Goal: Task Accomplishment & Management: Manage account settings

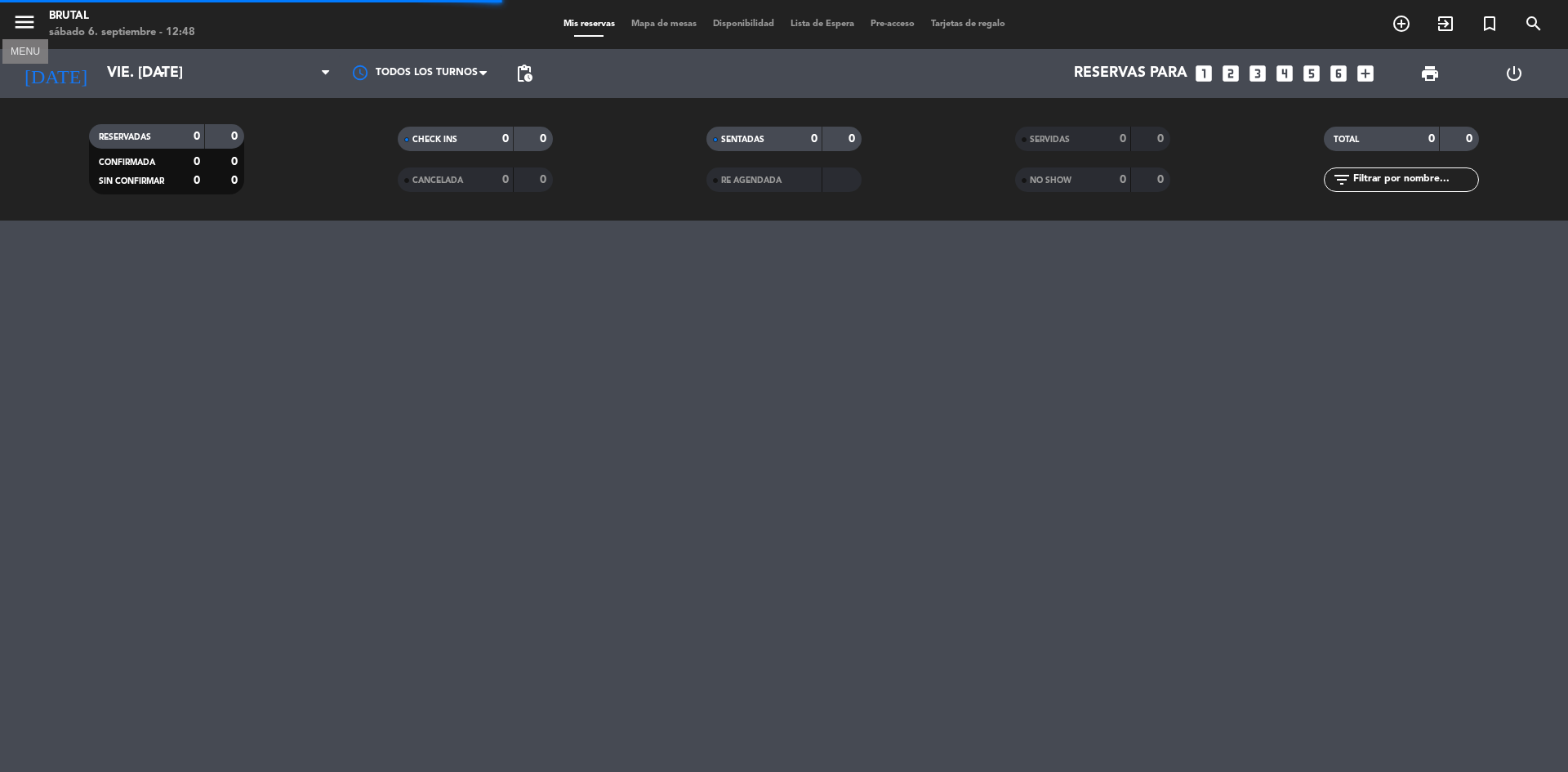
click at [31, 23] on icon "menu" at bounding box center [25, 22] width 25 height 25
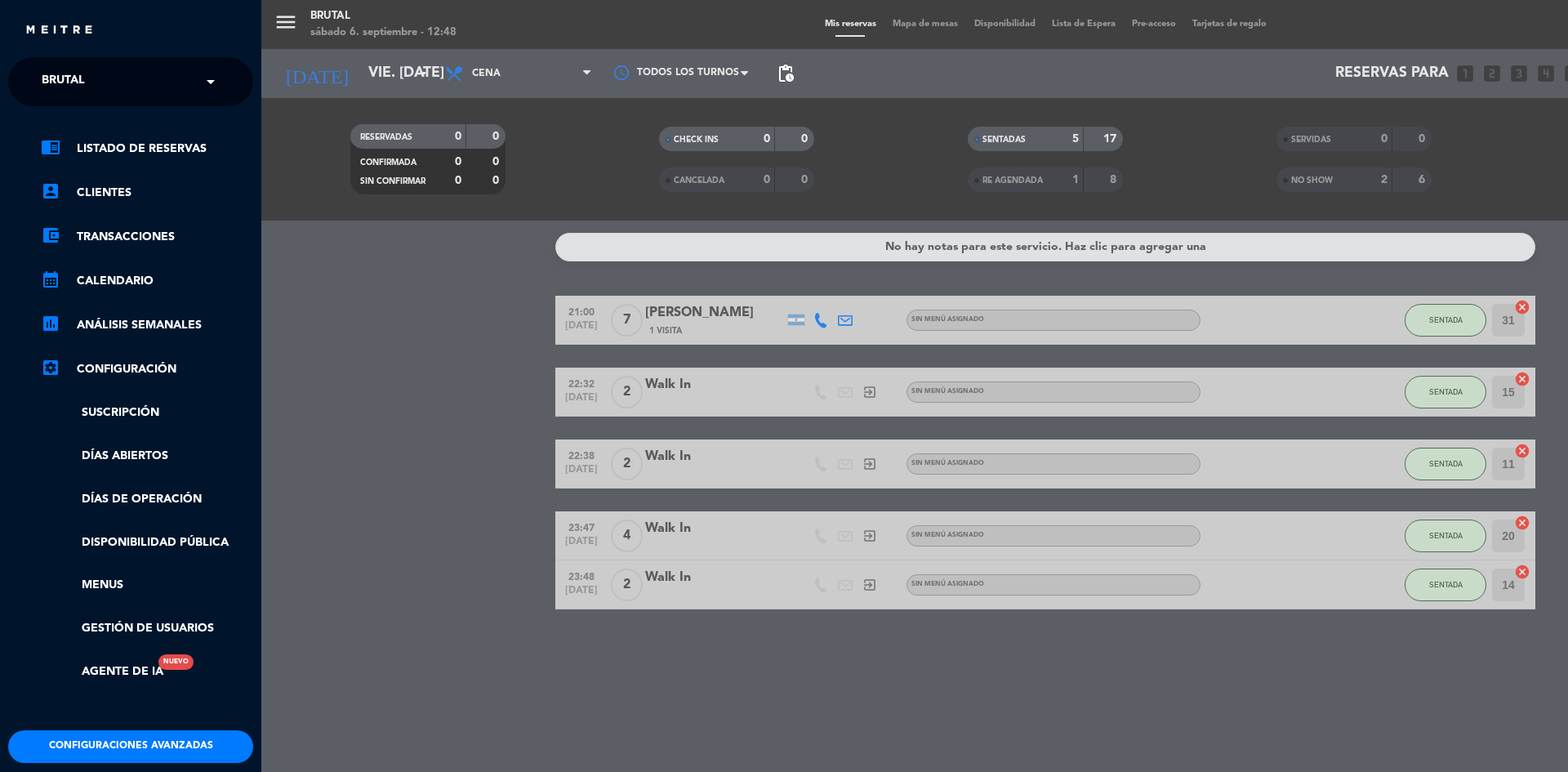
click at [125, 192] on link "account_box Clientes" at bounding box center [146, 193] width 212 height 20
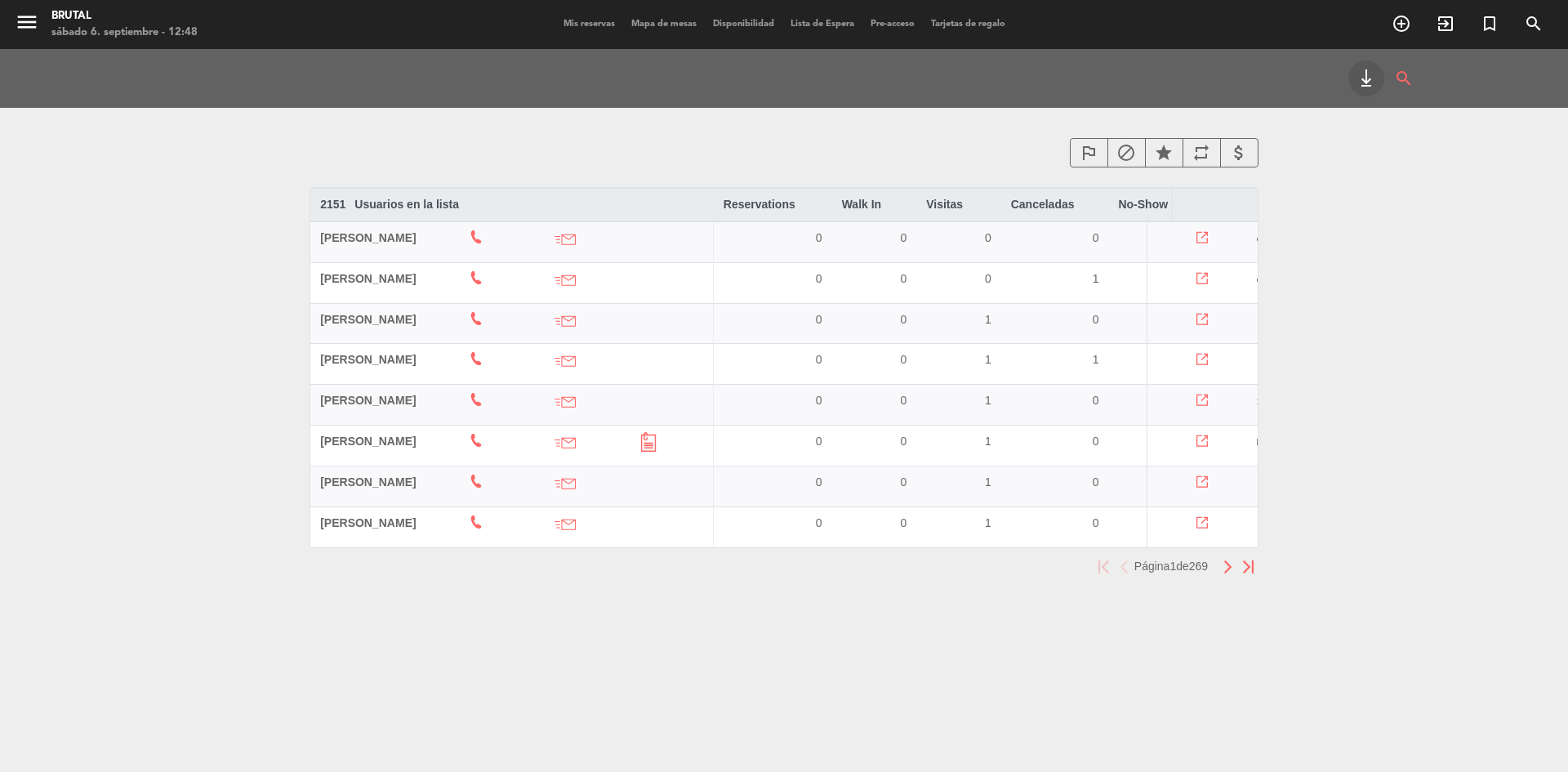
click at [1178, 160] on div "star" at bounding box center [1164, 153] width 39 height 31
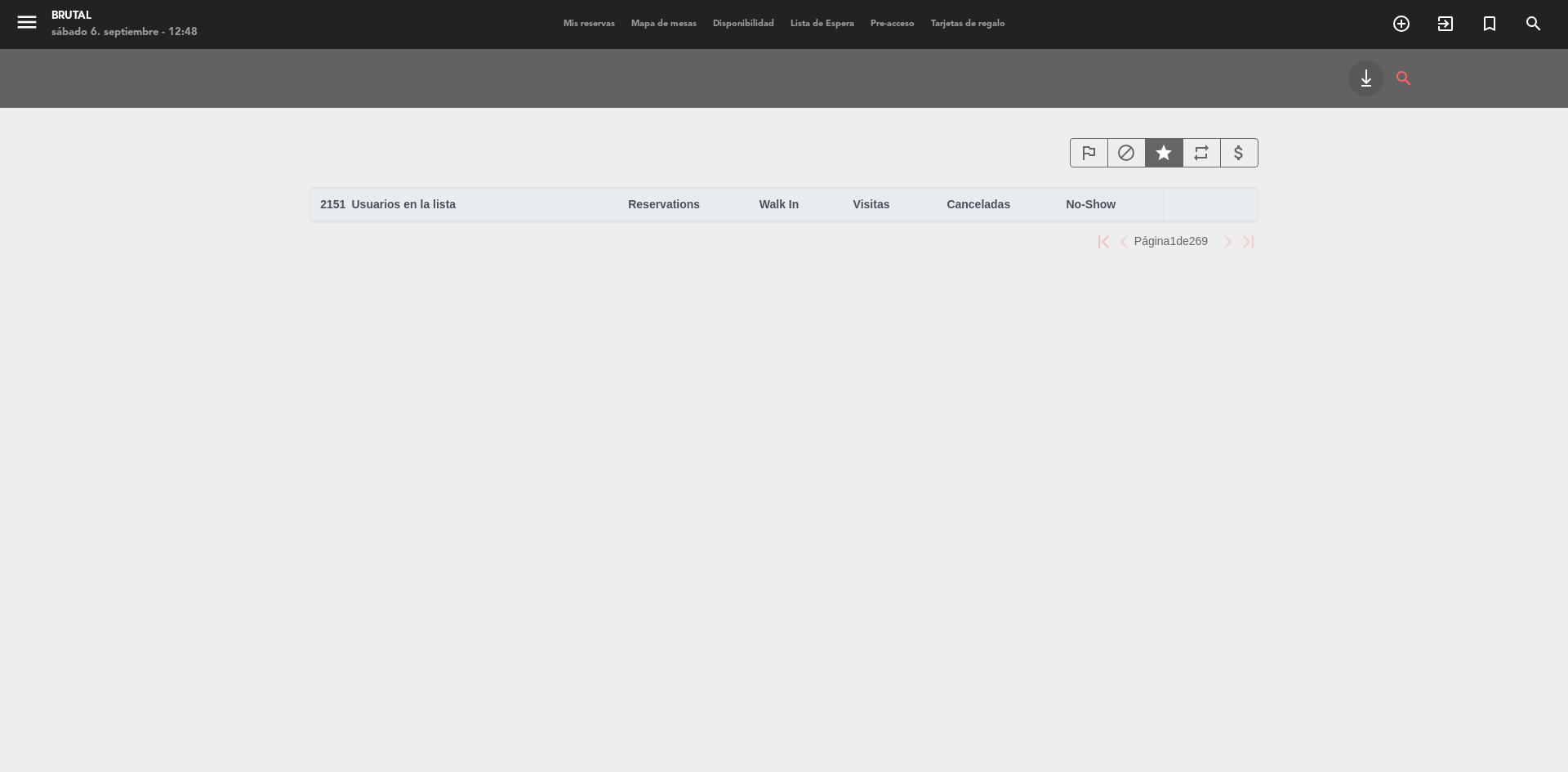
click at [1095, 155] on icon "outlined_flag" at bounding box center [1089, 153] width 20 height 20
click at [1141, 154] on div "block" at bounding box center [1126, 153] width 39 height 31
click at [1155, 154] on icon "star" at bounding box center [1164, 153] width 20 height 20
click at [1130, 154] on icon "block" at bounding box center [1126, 153] width 20 height 20
click at [1089, 156] on icon "outlined_flag" at bounding box center [1089, 153] width 20 height 20
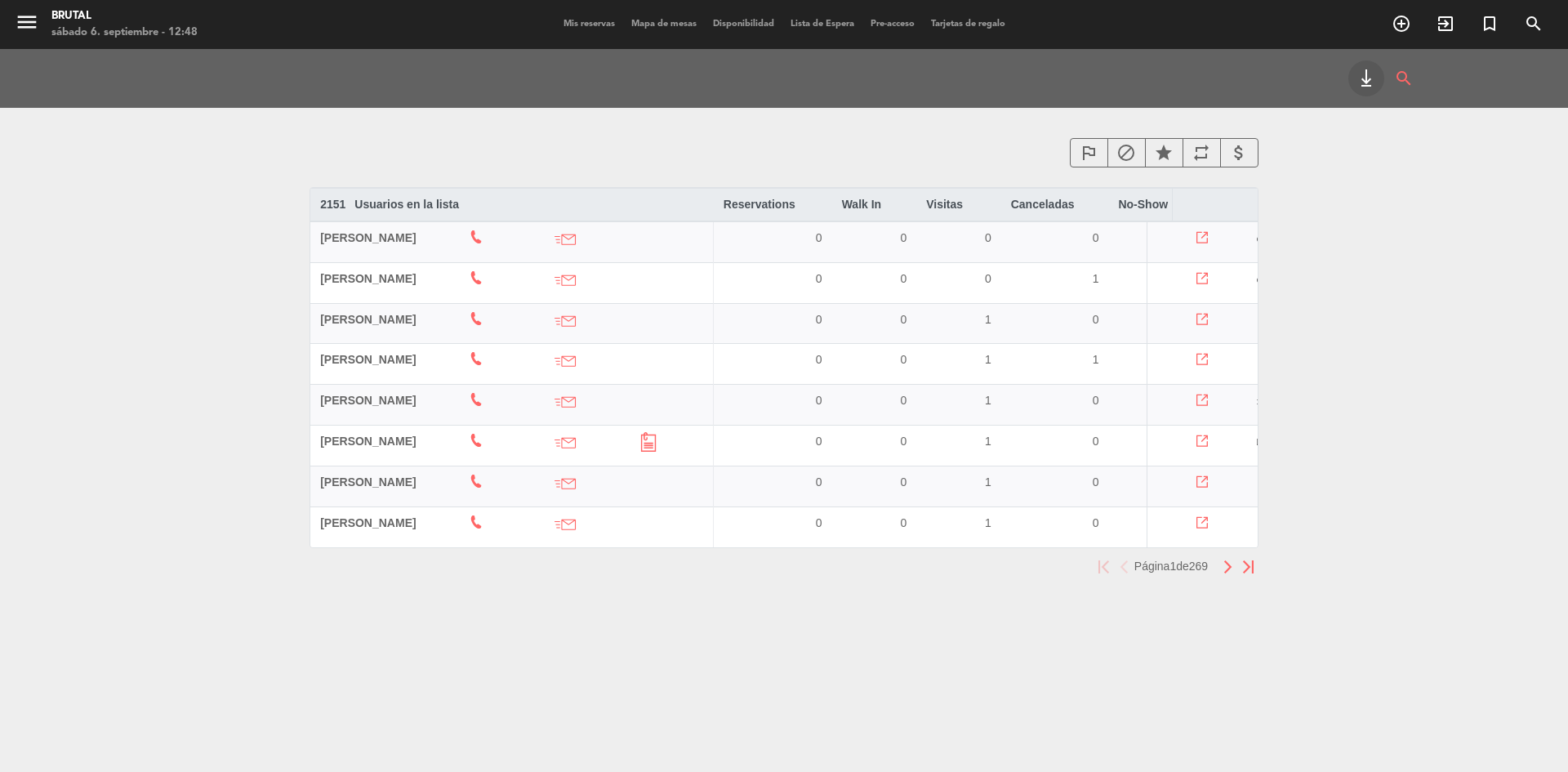
click at [1226, 566] on button "button" at bounding box center [1228, 566] width 21 height 21
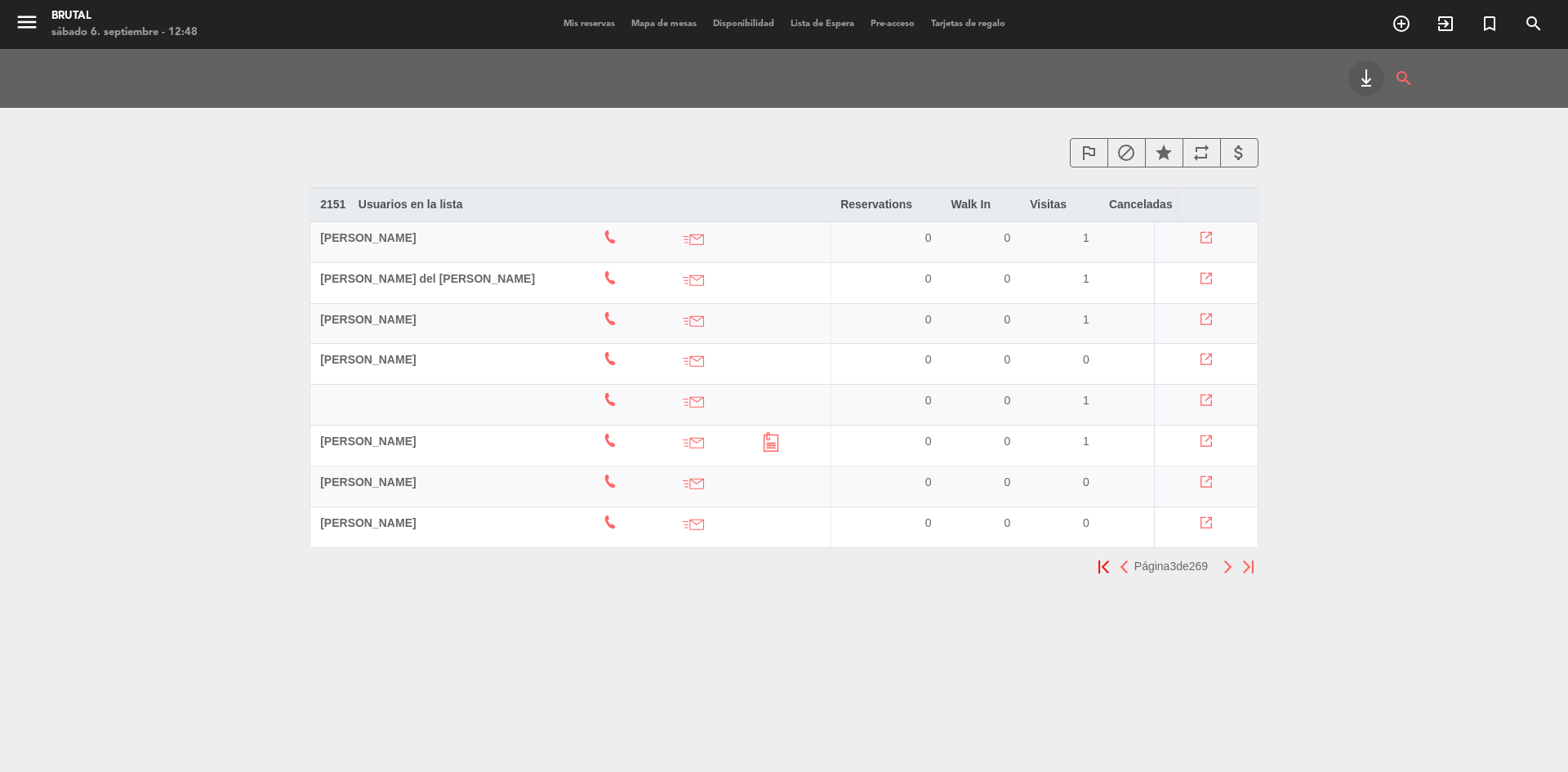
click at [1226, 566] on button "button" at bounding box center [1228, 566] width 21 height 21
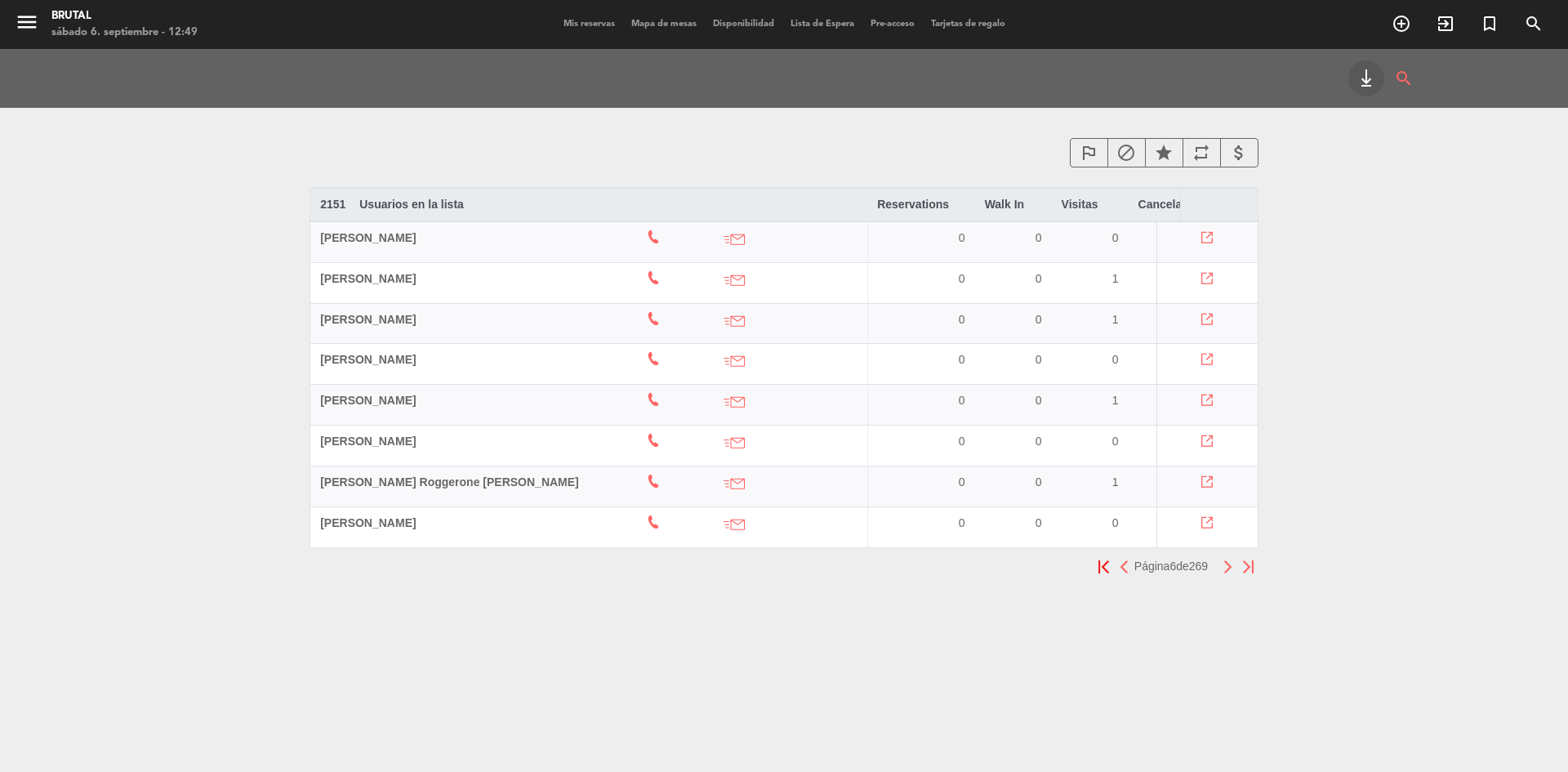
click at [1226, 566] on button "button" at bounding box center [1228, 566] width 21 height 21
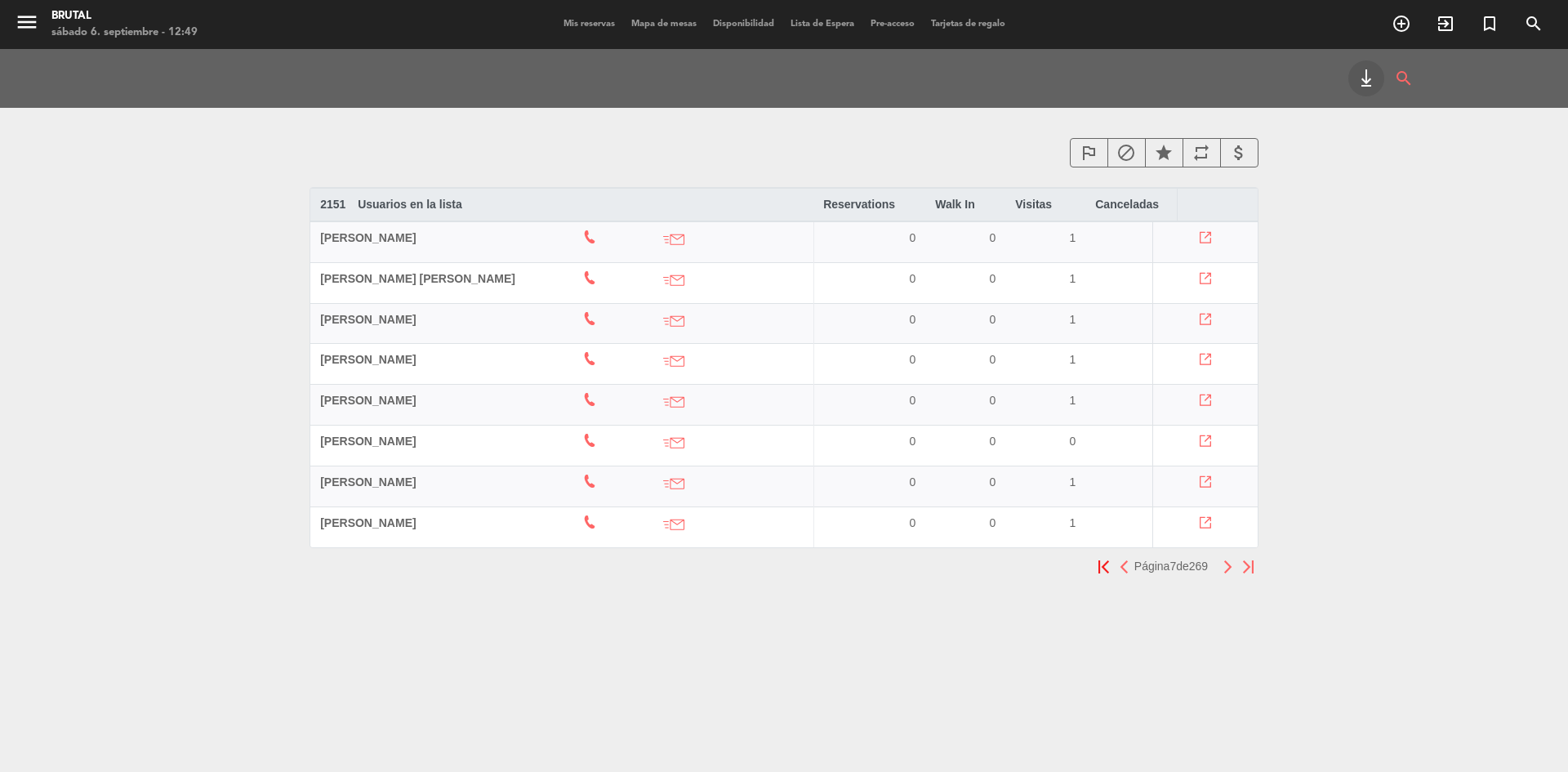
click at [1226, 566] on button "button" at bounding box center [1228, 566] width 21 height 21
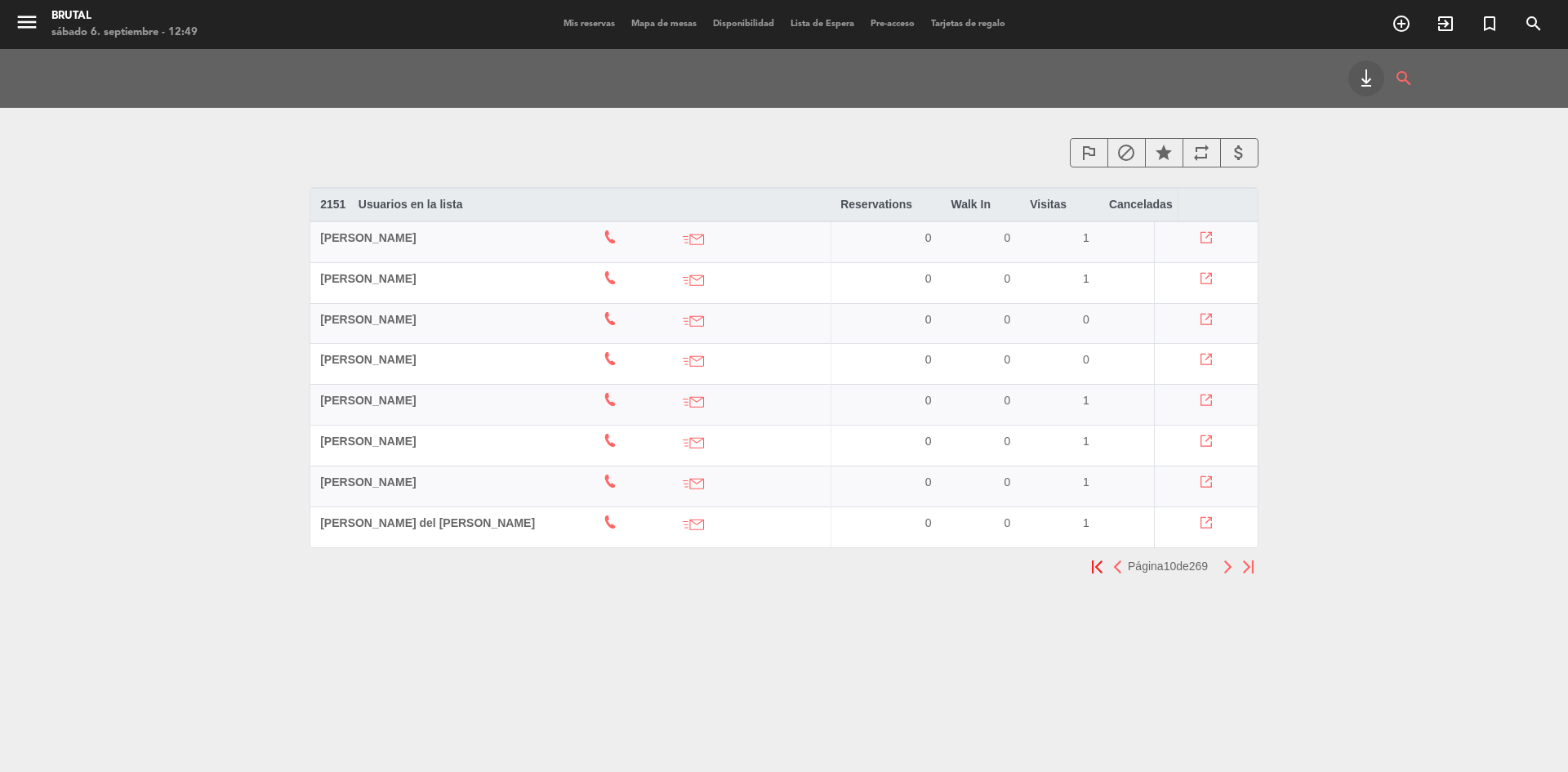
click at [1226, 566] on button "button" at bounding box center [1228, 566] width 21 height 21
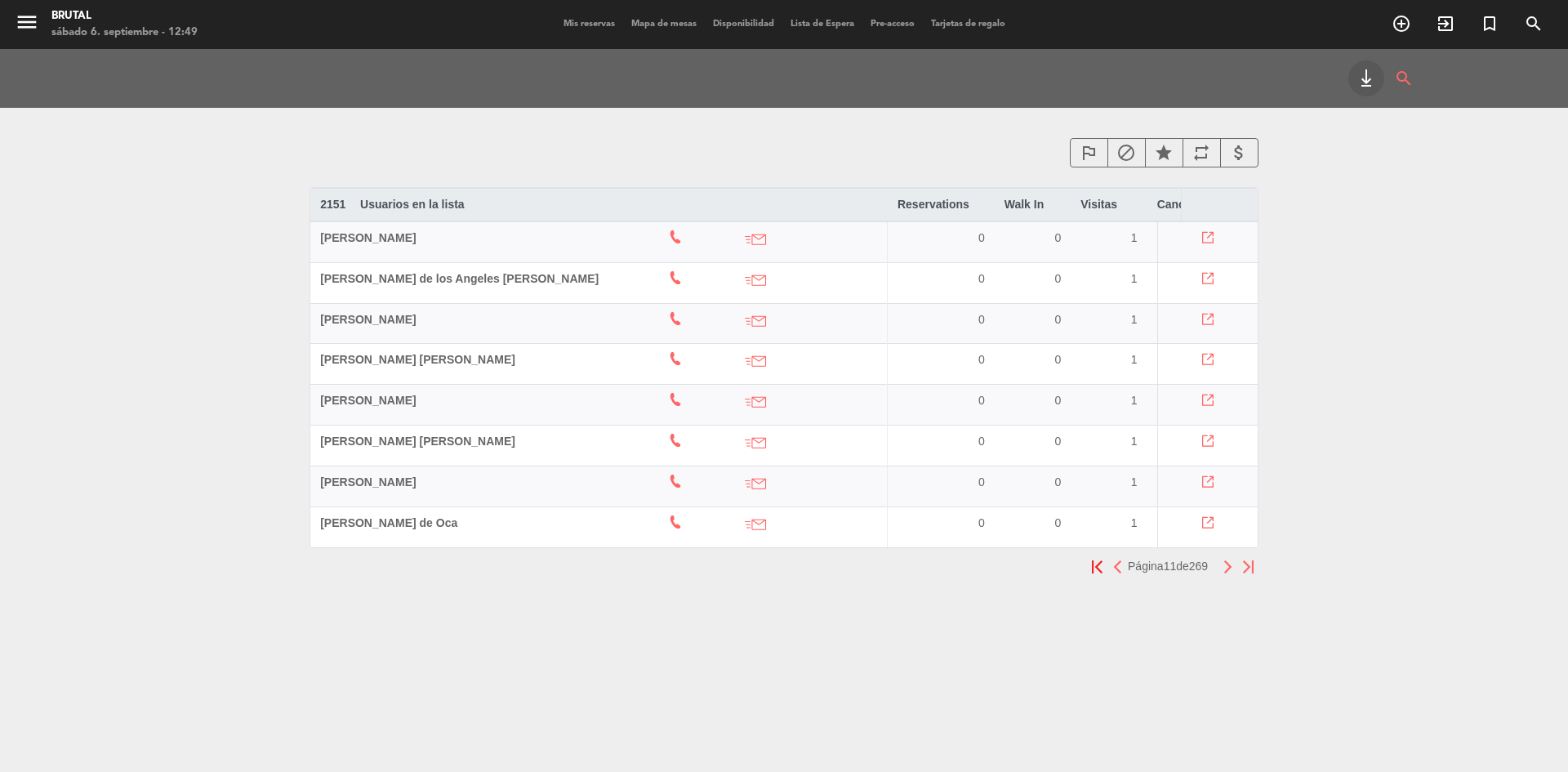
click at [1226, 566] on button "button" at bounding box center [1228, 566] width 21 height 21
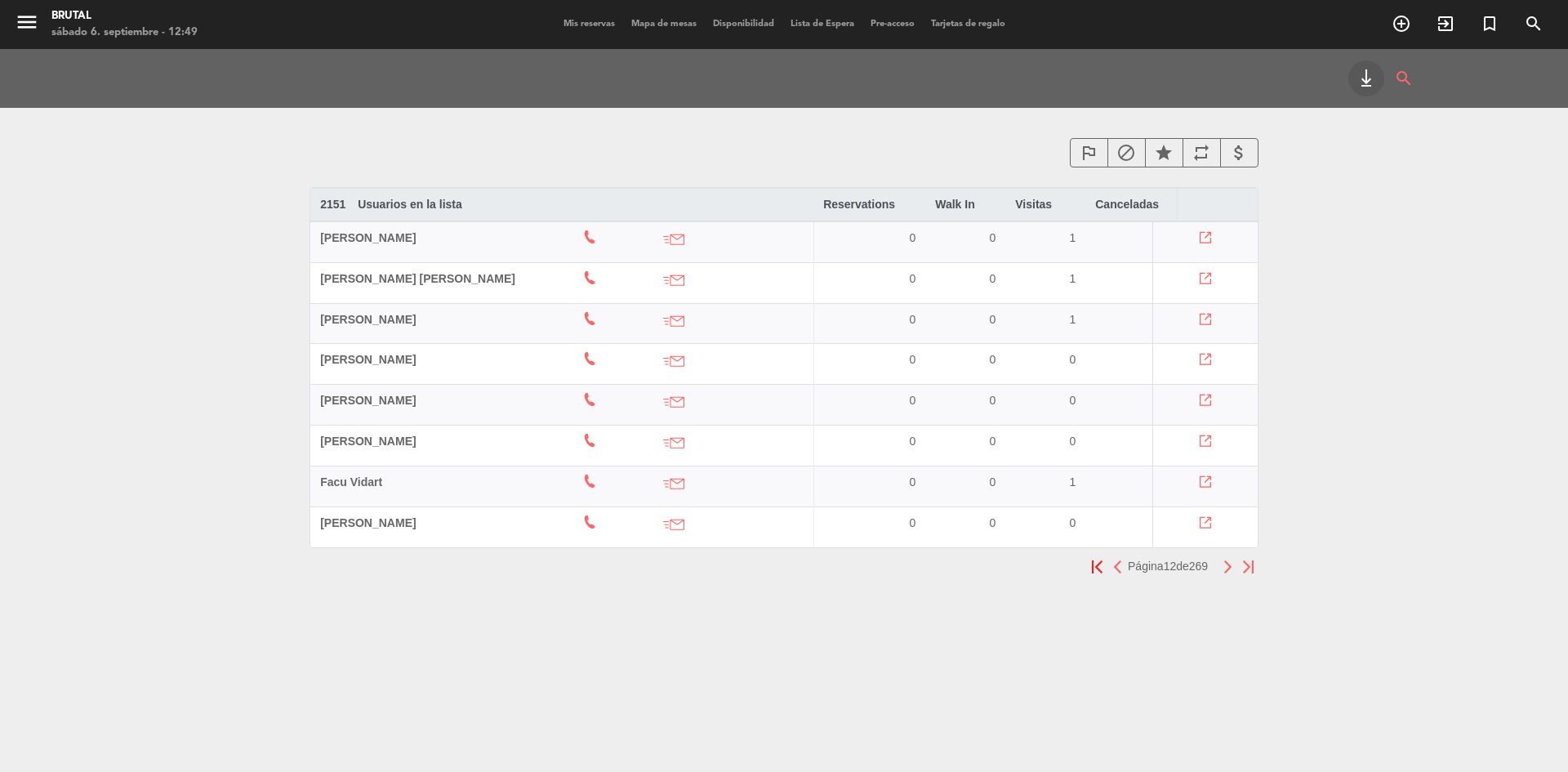
click at [1226, 566] on button "button" at bounding box center [1228, 566] width 21 height 21
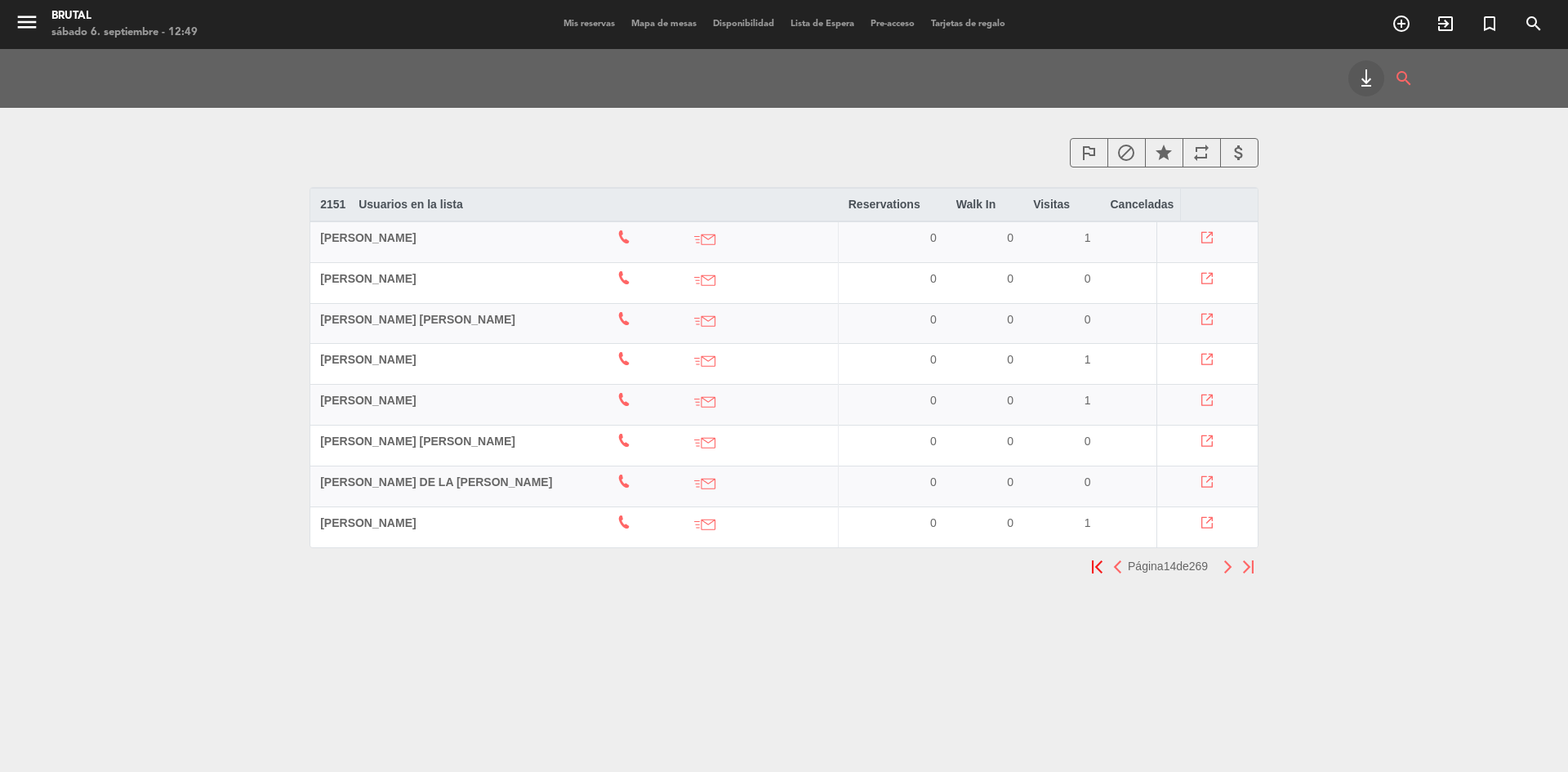
click at [1226, 566] on button "button" at bounding box center [1228, 566] width 21 height 21
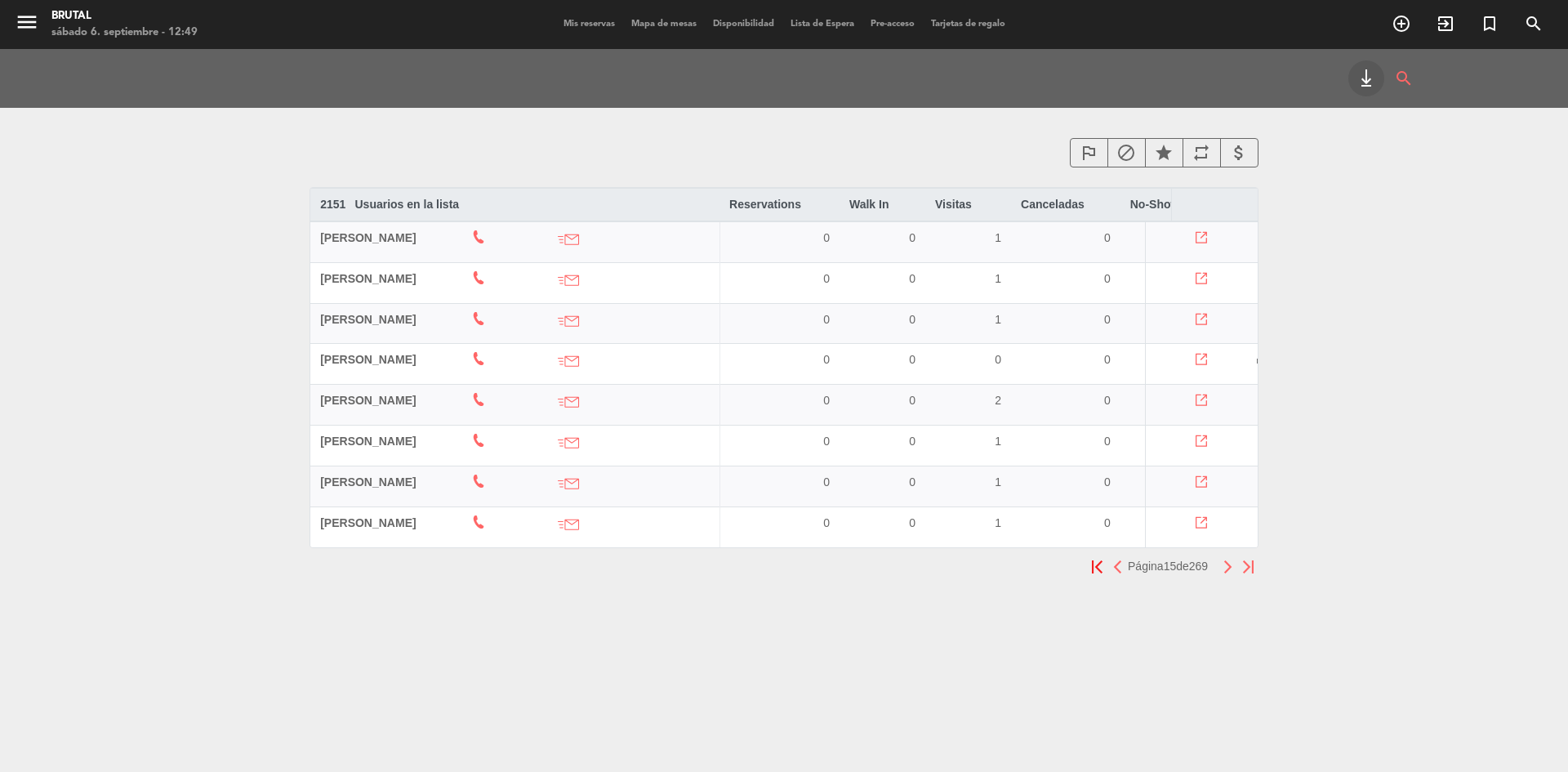
click at [1226, 566] on button "button" at bounding box center [1228, 566] width 21 height 21
click at [1408, 73] on icon "search" at bounding box center [1404, 78] width 20 height 36
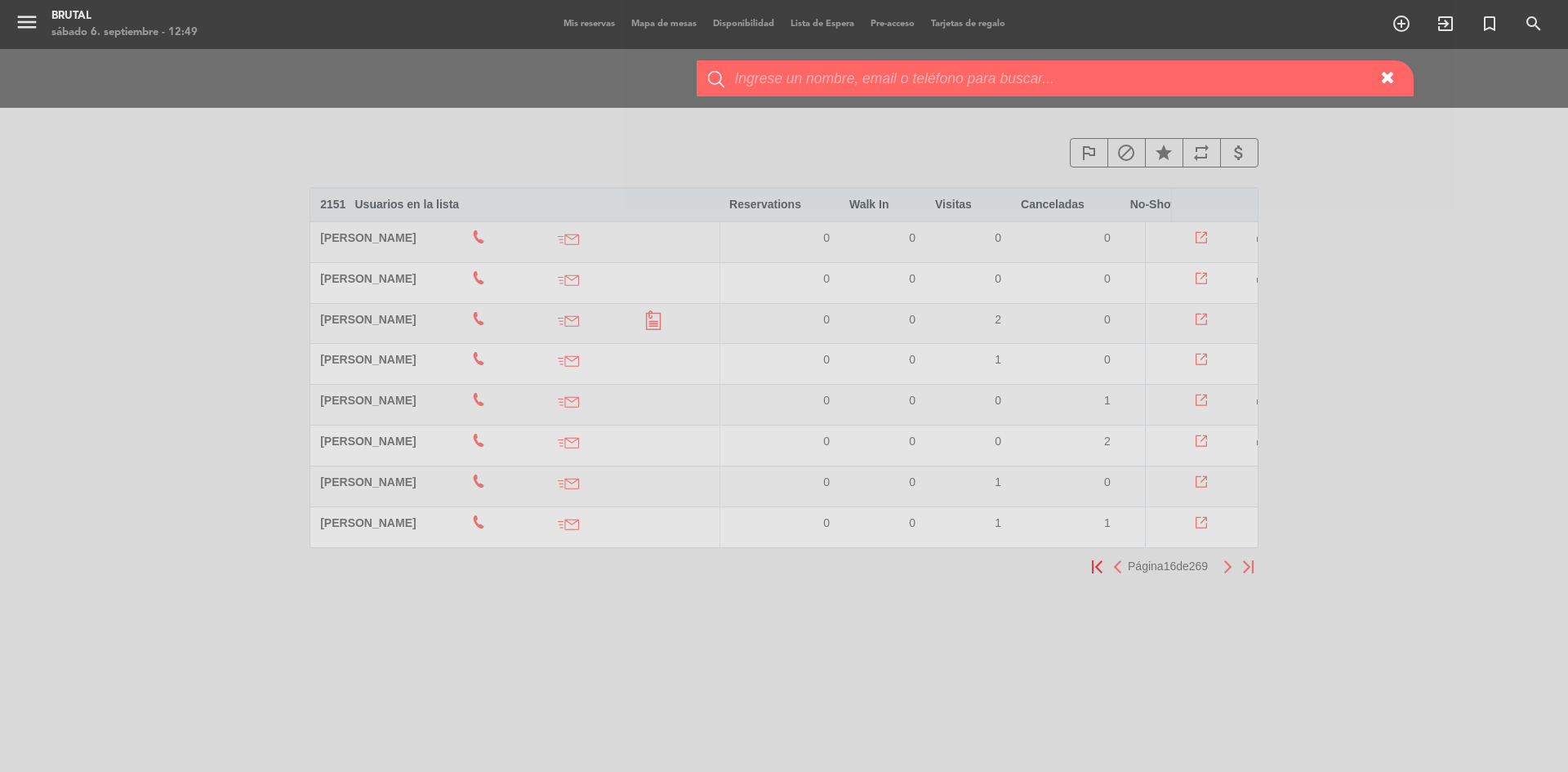
click at [1388, 60] on div "search" at bounding box center [1400, 78] width 26 height 36
click at [1034, 83] on input "text" at bounding box center [1053, 78] width 639 height 36
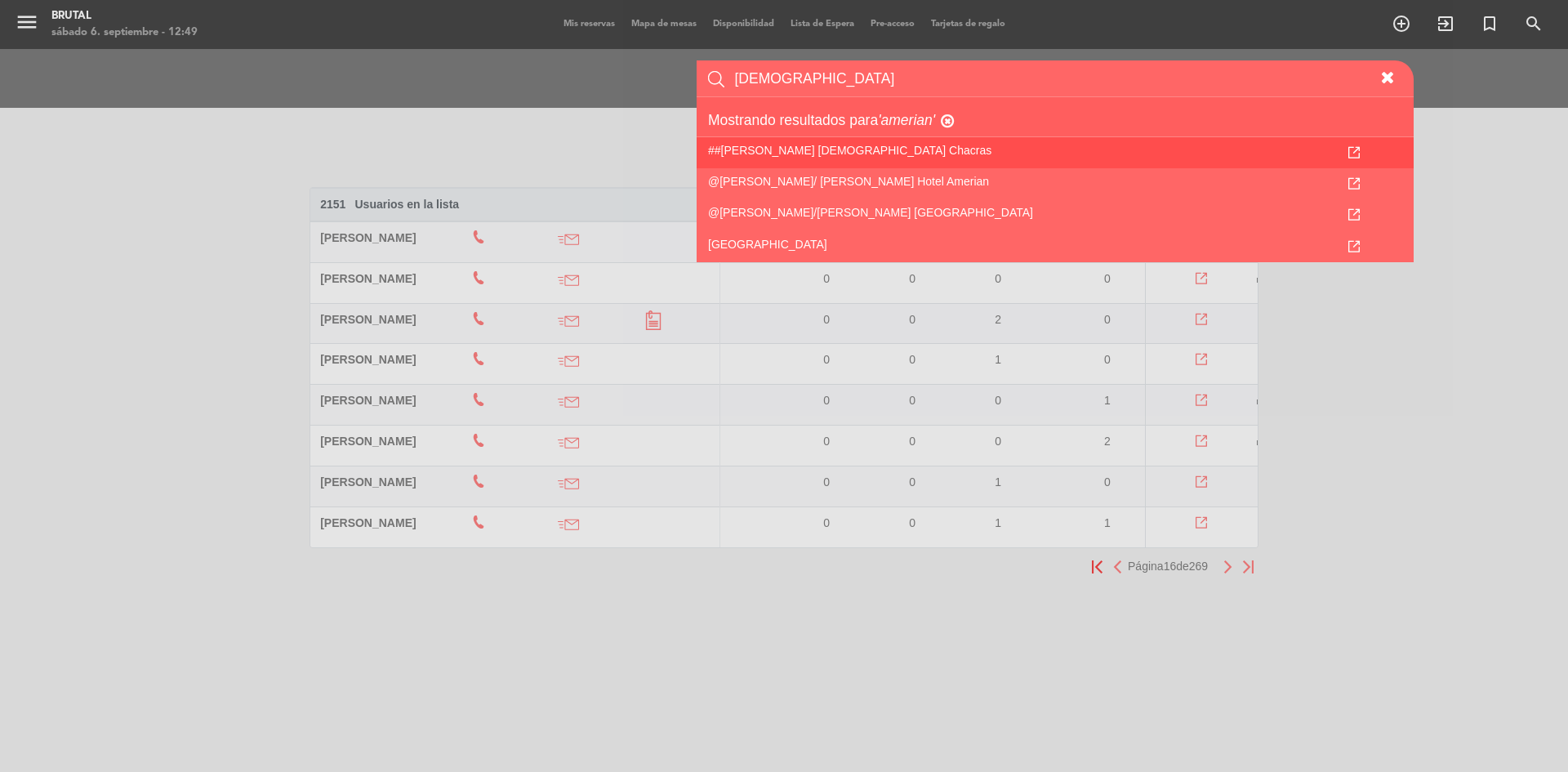
type input "[DEMOGRAPHIC_DATA]"
click at [936, 142] on td "##[PERSON_NAME] [DEMOGRAPHIC_DATA] Chacras" at bounding box center [875, 153] width 357 height 31
click at [762, 152] on span "##[PERSON_NAME] [DEMOGRAPHIC_DATA] Chacras" at bounding box center [849, 150] width 283 height 13
click at [777, 154] on span "##[PERSON_NAME] [DEMOGRAPHIC_DATA] Chacras" at bounding box center [849, 150] width 283 height 13
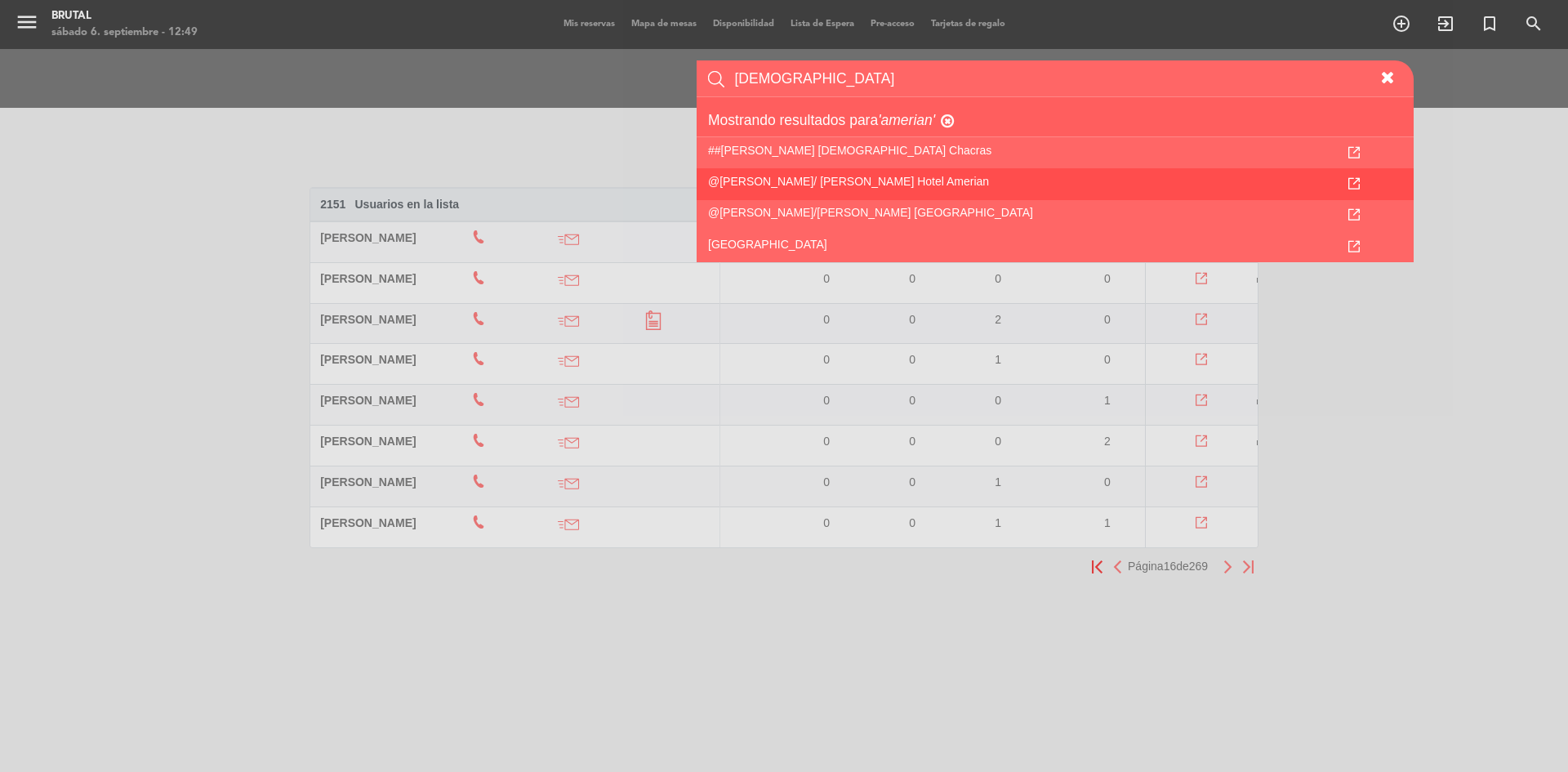
click at [846, 197] on td "@[PERSON_NAME]/ [PERSON_NAME] hotel amerian" at bounding box center [875, 184] width 357 height 31
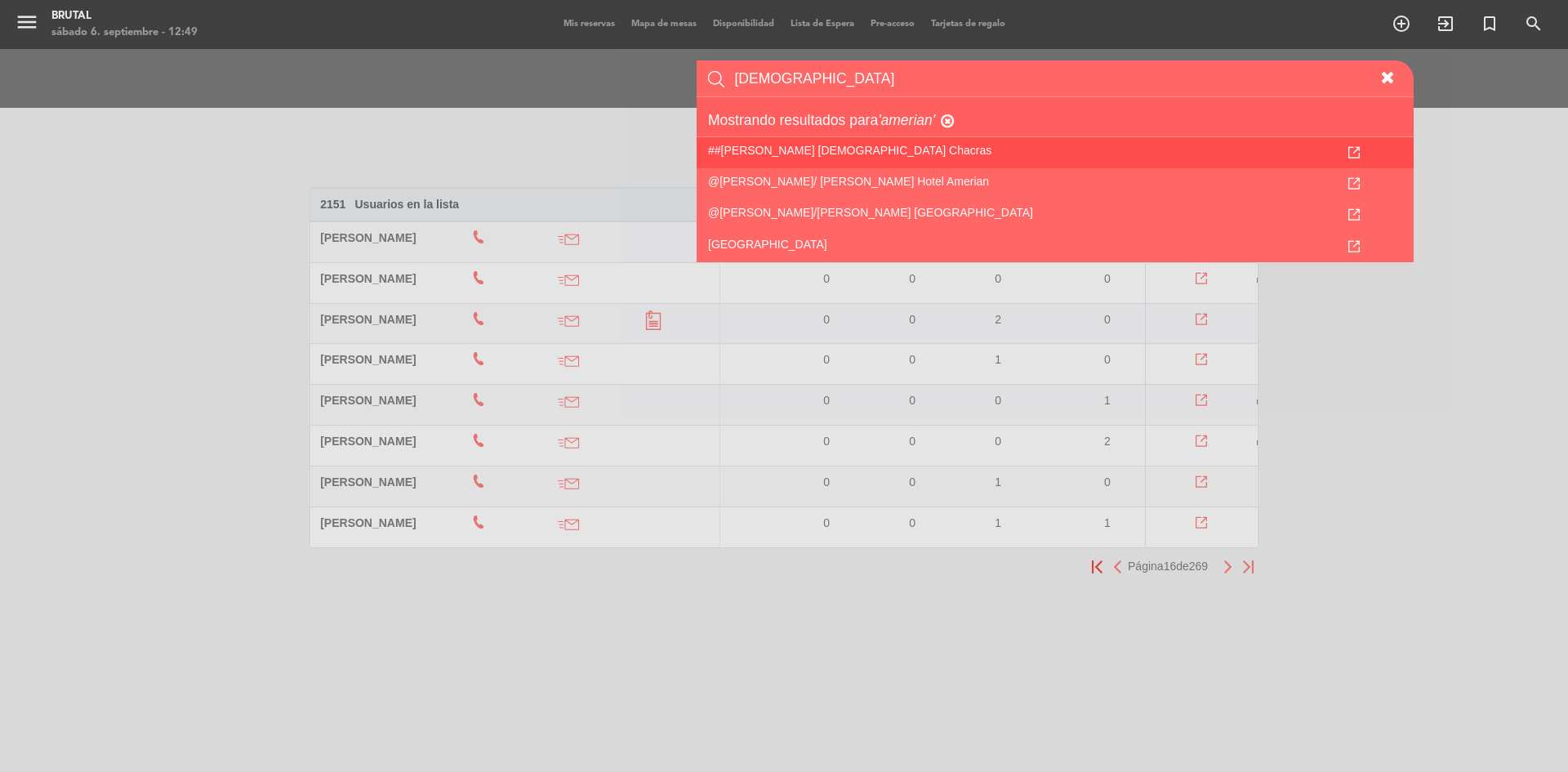
click at [1346, 145] on td at bounding box center [1353, 153] width 120 height 31
click at [1348, 154] on icon at bounding box center [1354, 153] width 12 height 12
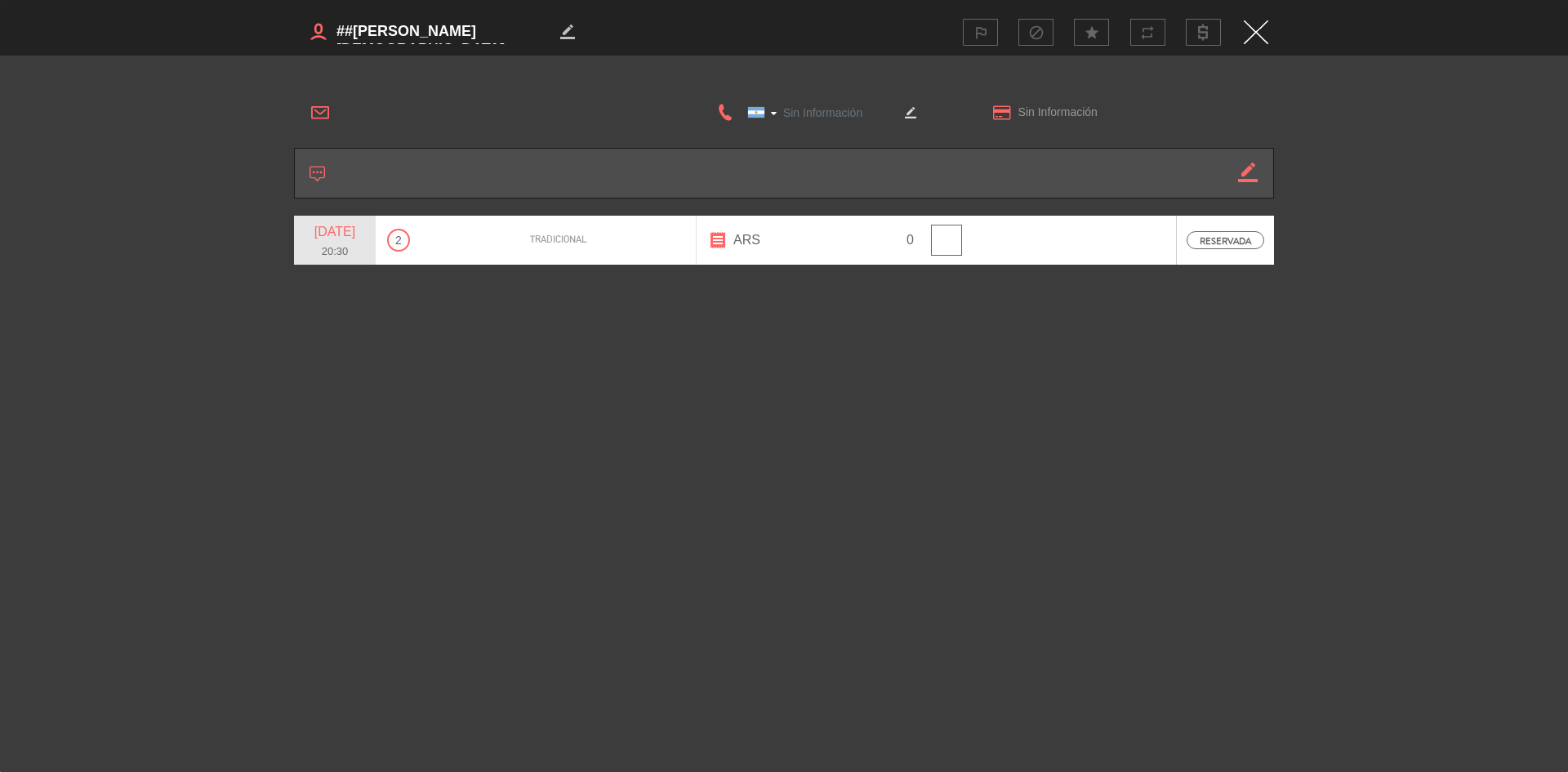
click at [508, 241] on div "tradicional" at bounding box center [560, 239] width 276 height 49
click at [390, 232] on span "2" at bounding box center [399, 240] width 23 height 23
click at [403, 243] on span "2" at bounding box center [399, 240] width 23 height 23
click at [568, 34] on icon "border_color" at bounding box center [568, 32] width 13 height 13
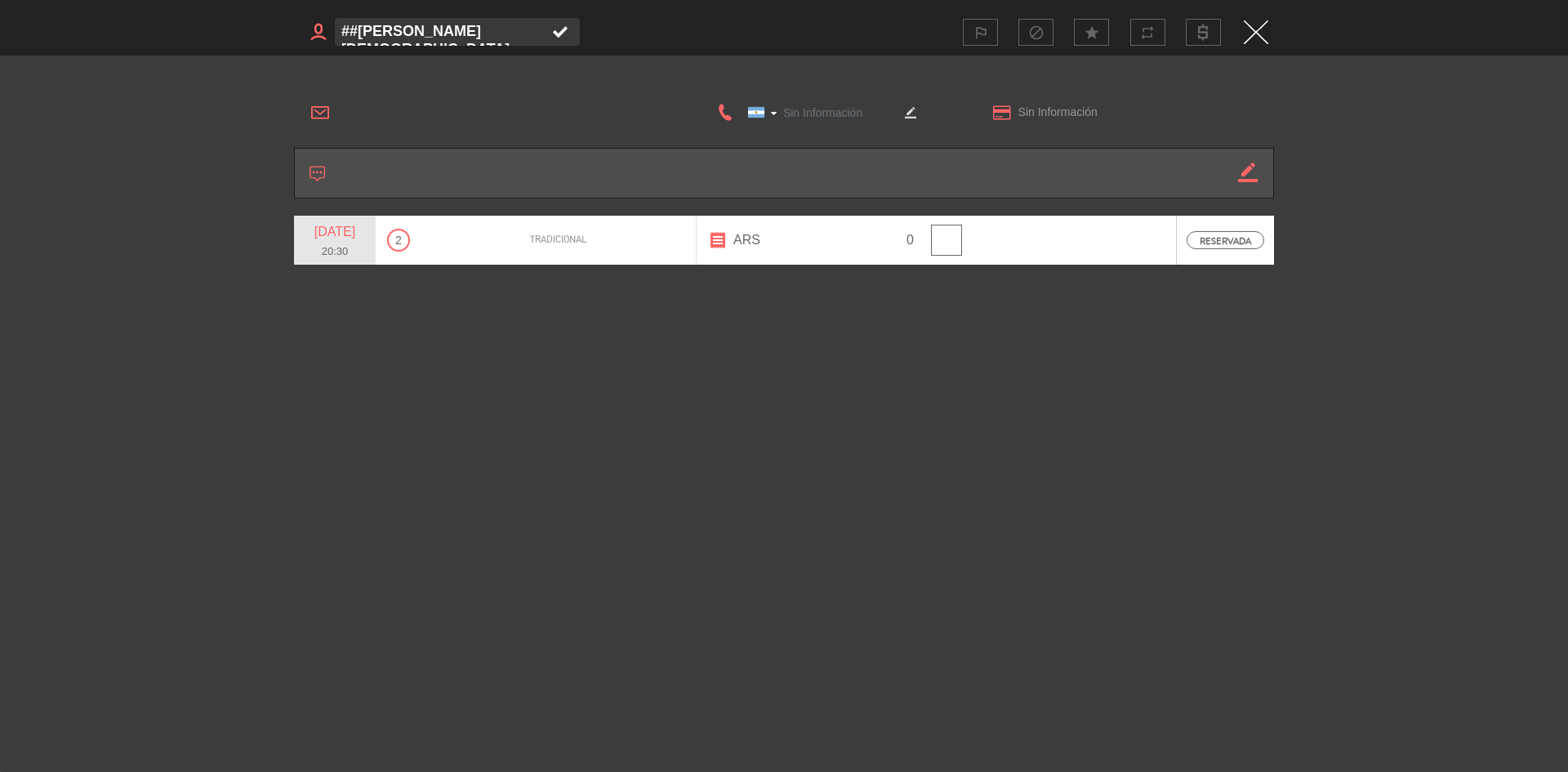
scroll to position [12, 0]
click at [635, 30] on h3 at bounding box center [537, 32] width 487 height 33
click at [309, 34] on h3 at bounding box center [537, 32] width 487 height 33
click at [327, 36] on h3 at bounding box center [537, 32] width 487 height 33
click at [1251, 36] on img "Close" at bounding box center [1256, 32] width 25 height 24
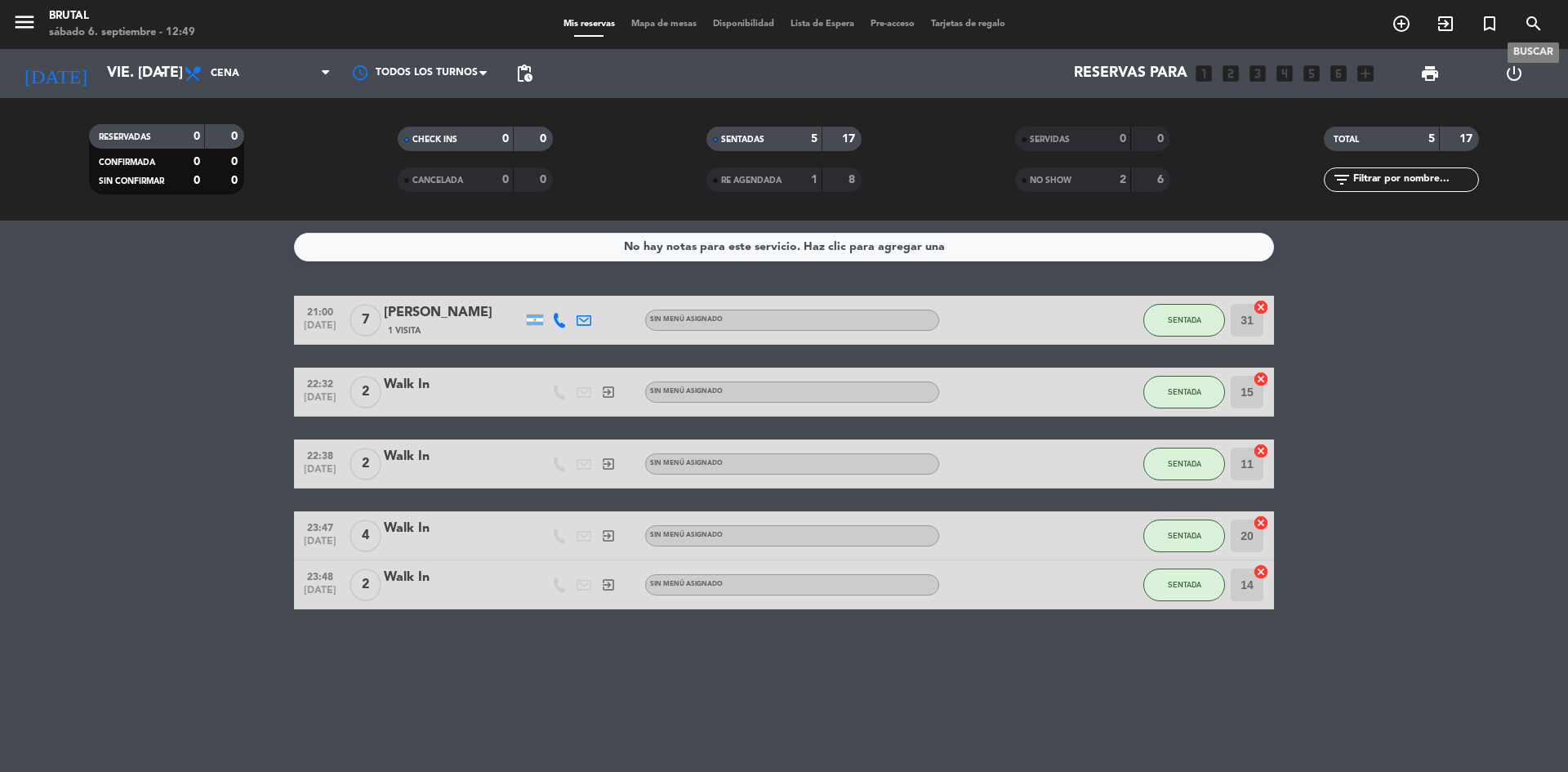
click at [1523, 21] on span "search" at bounding box center [1533, 24] width 44 height 28
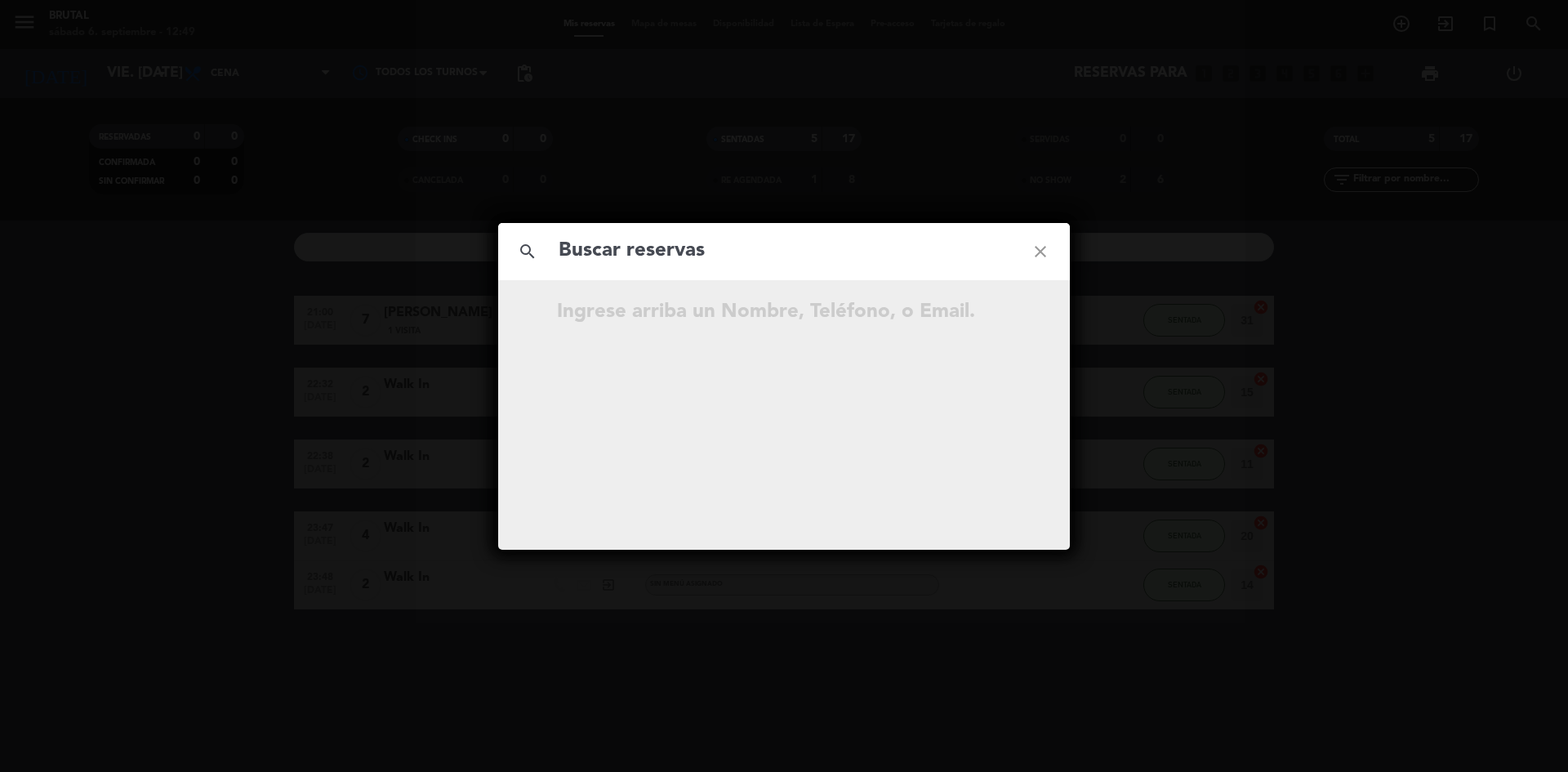
click at [1038, 243] on icon "close" at bounding box center [1040, 251] width 59 height 59
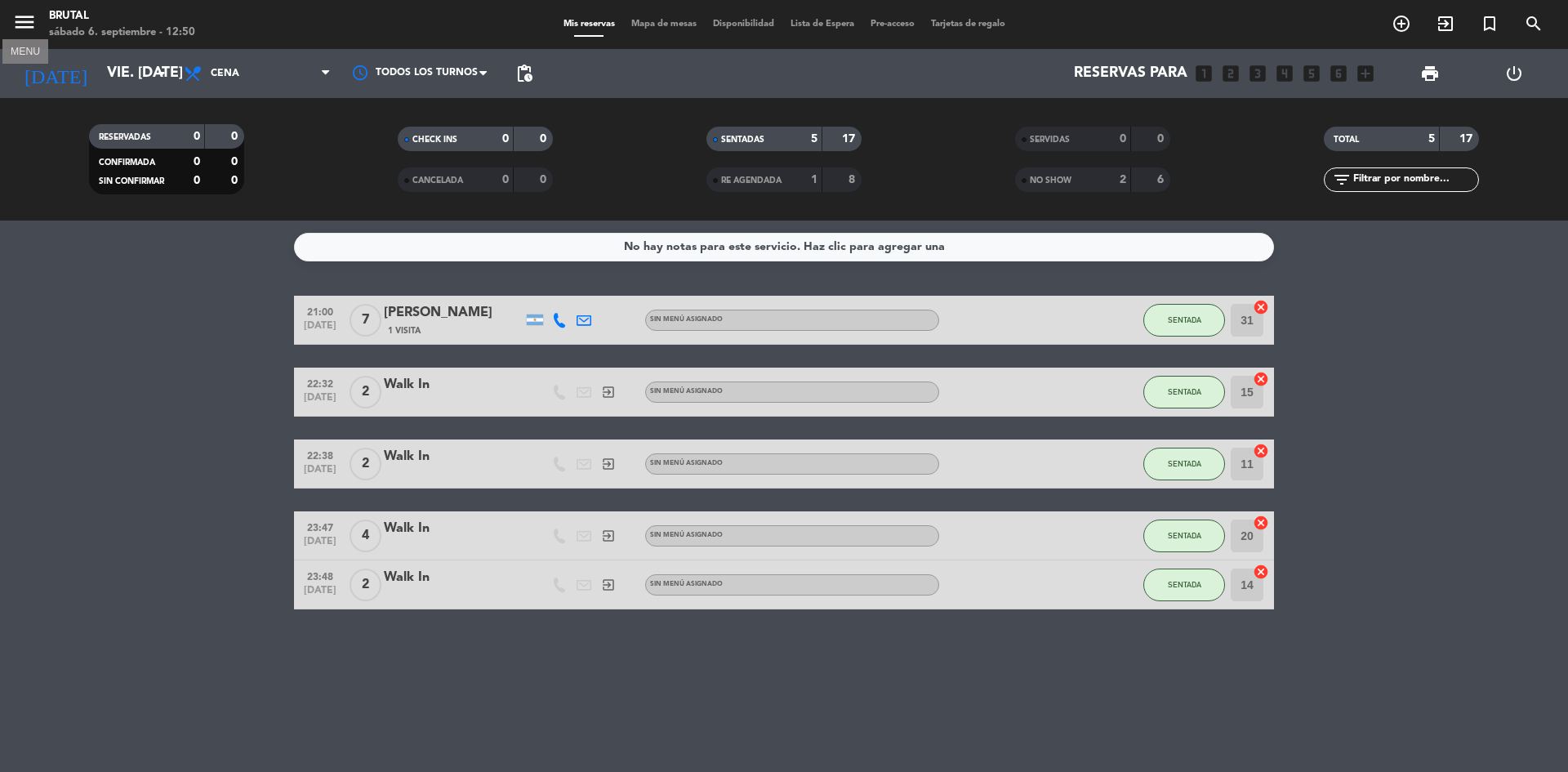
click at [33, 21] on icon "menu" at bounding box center [25, 22] width 25 height 25
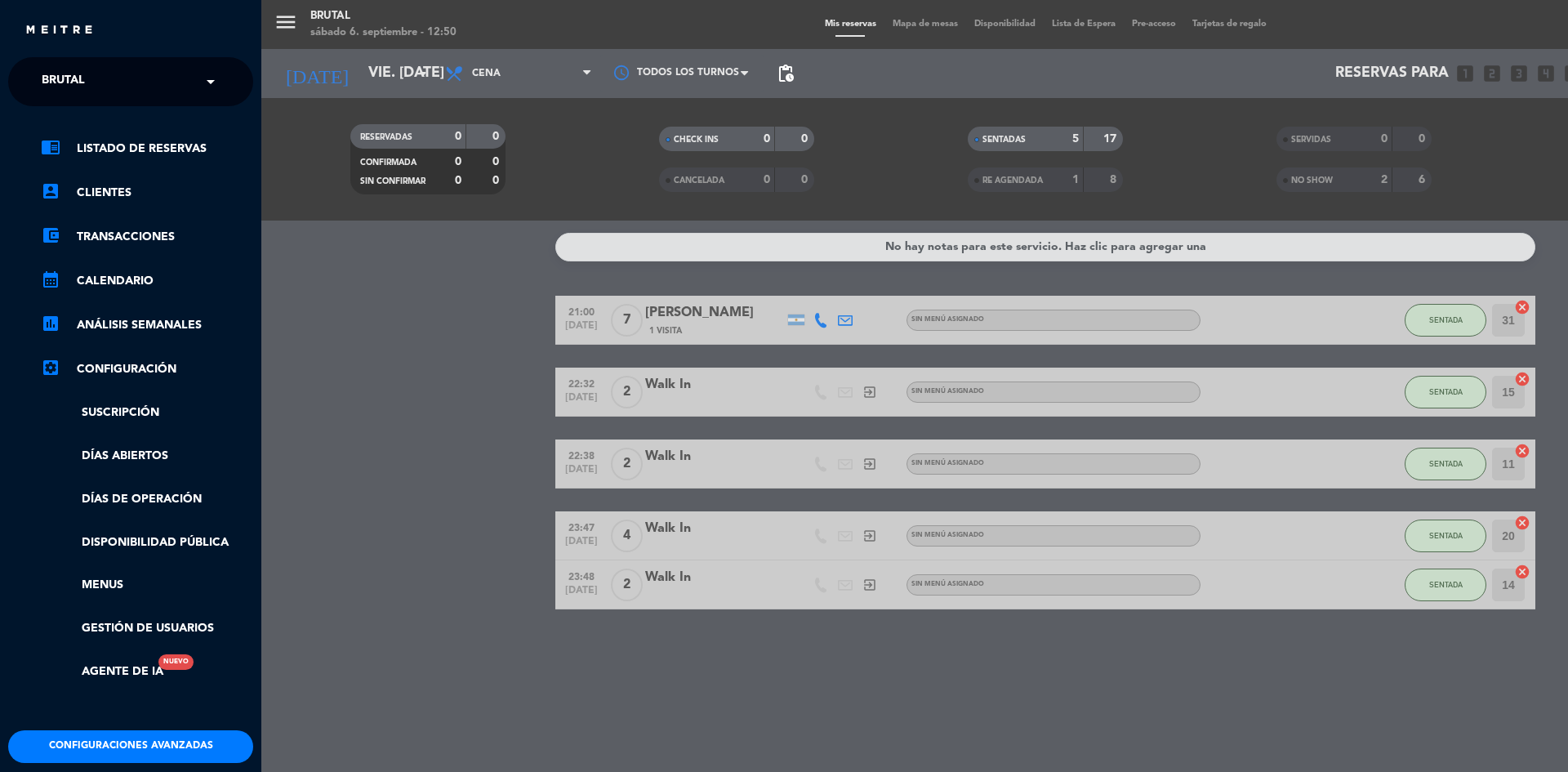
click at [158, 182] on ul "chrome_reader_mode Listado de Reservas account_box Clientes account_balance_wal…" at bounding box center [130, 410] width 245 height 542
click at [176, 191] on link "account_box Clientes" at bounding box center [146, 193] width 212 height 20
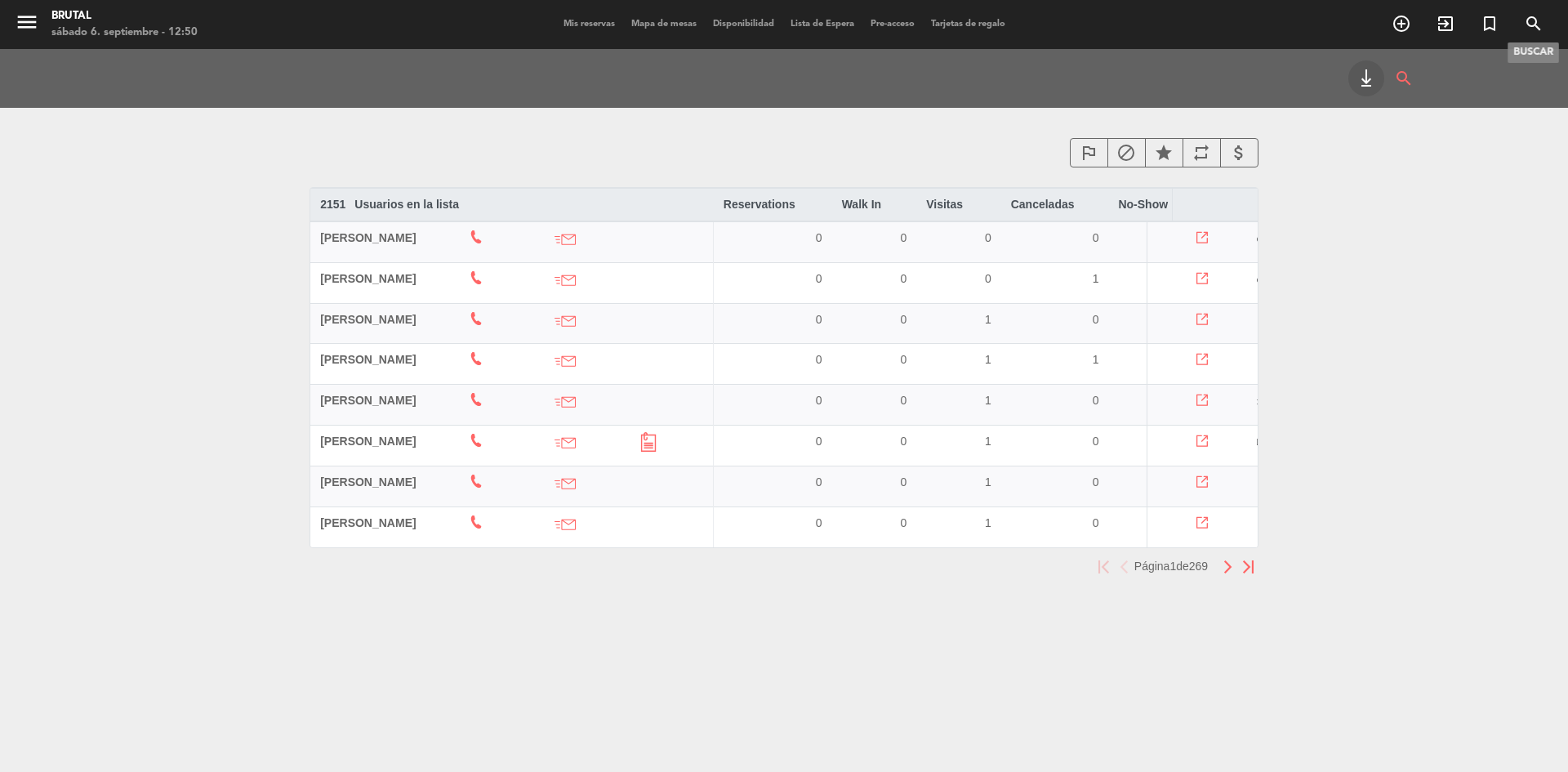
click at [1538, 21] on icon "search" at bounding box center [1534, 24] width 20 height 20
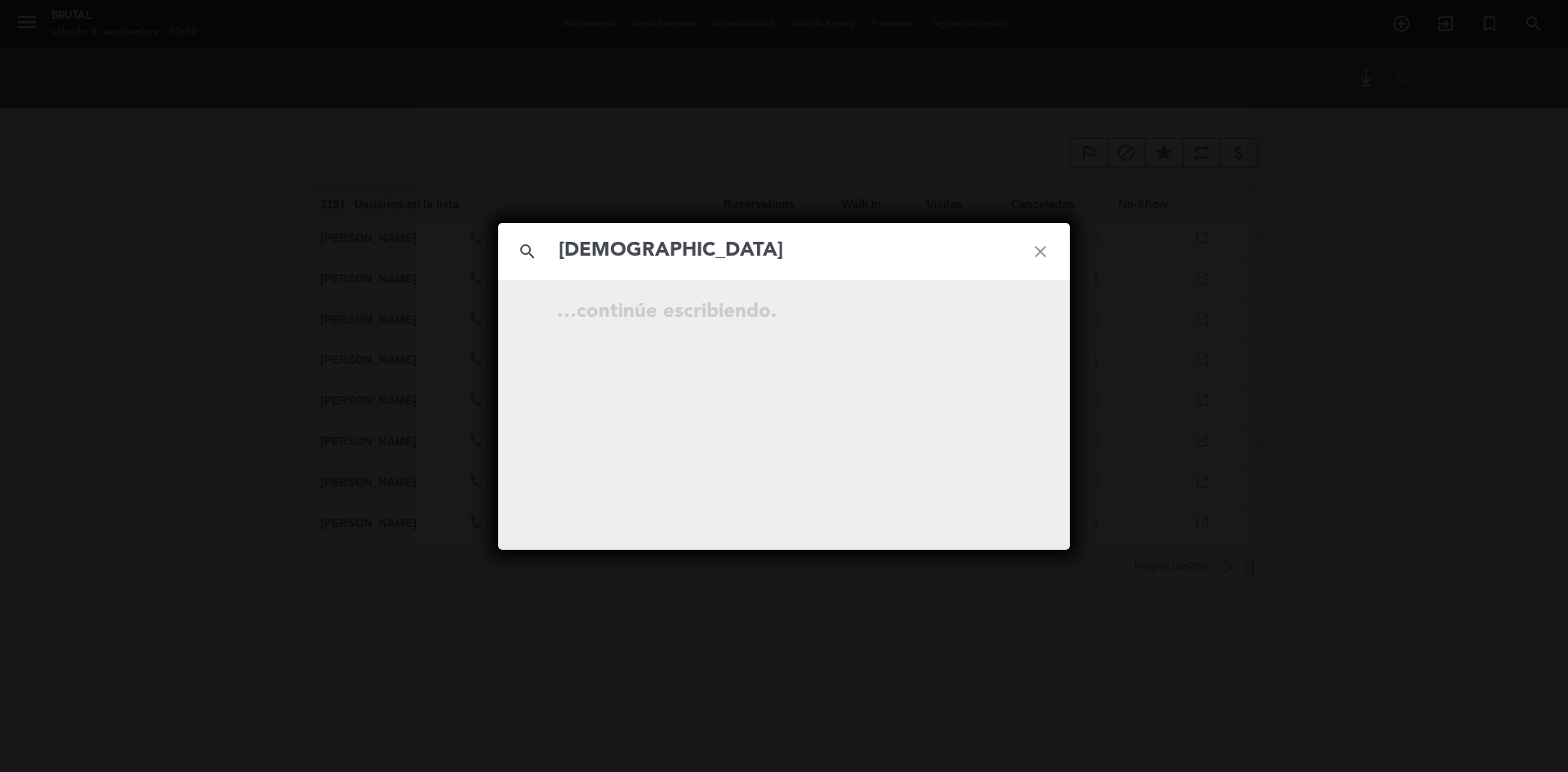
type input "[DEMOGRAPHIC_DATA]"
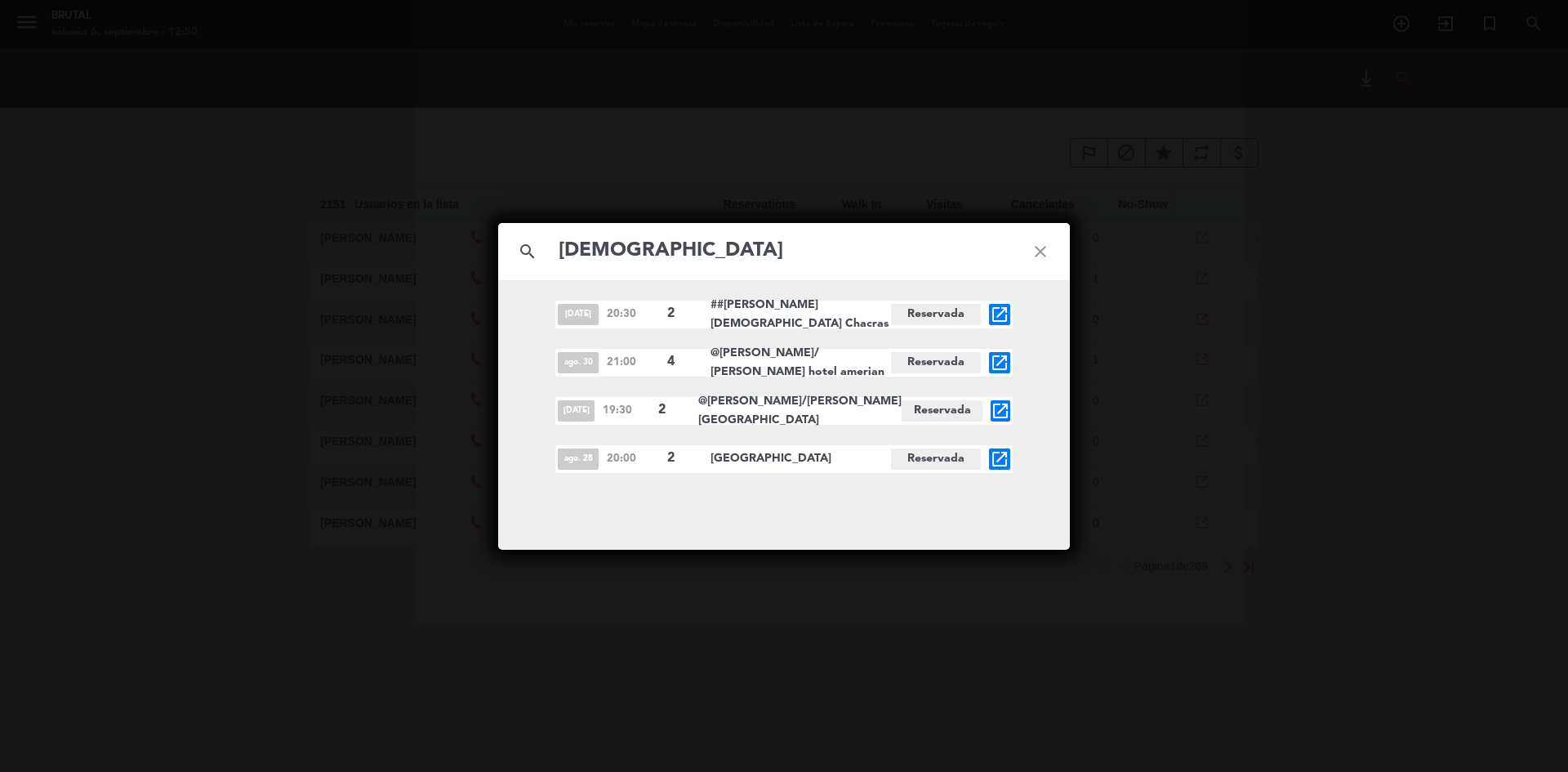
click at [998, 467] on icon "open_in_new" at bounding box center [999, 459] width 20 height 20
